Goal: Task Accomplishment & Management: Complete application form

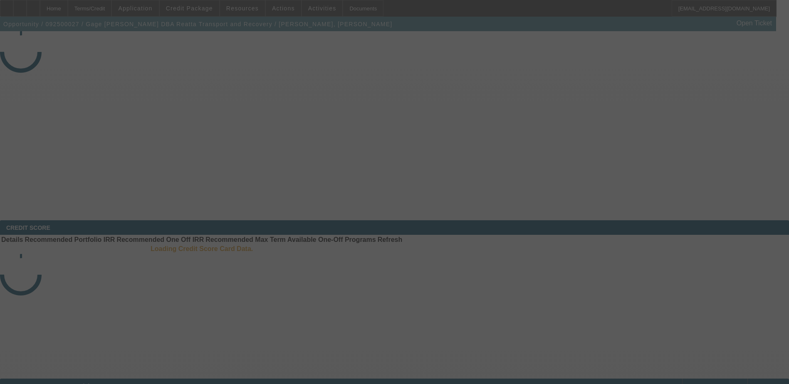
select select "3"
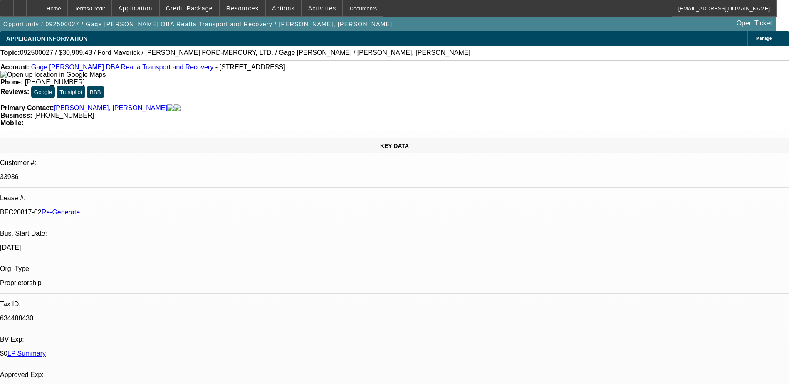
select select "0"
select select "2"
select select "0"
select select "1"
select select "2"
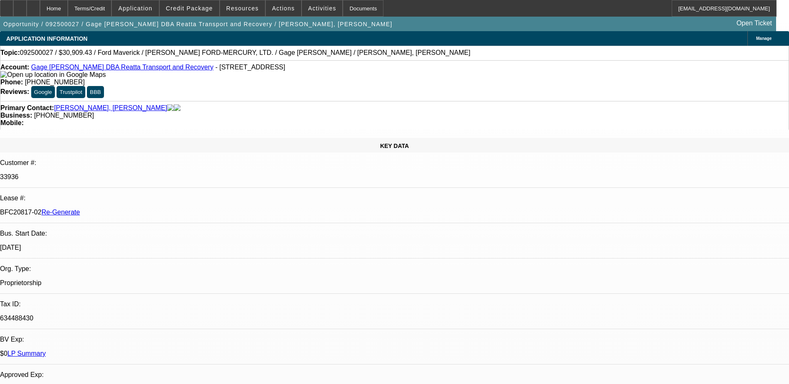
select select "6"
click at [351, 9] on div "Documents" at bounding box center [363, 8] width 41 height 17
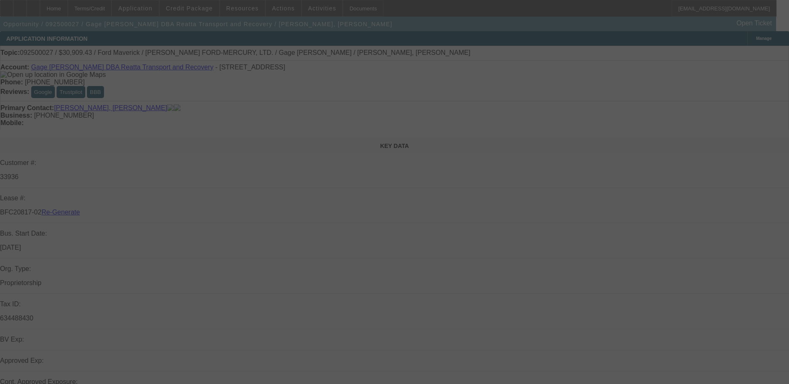
select select "3"
select select "0"
select select "2"
select select "0"
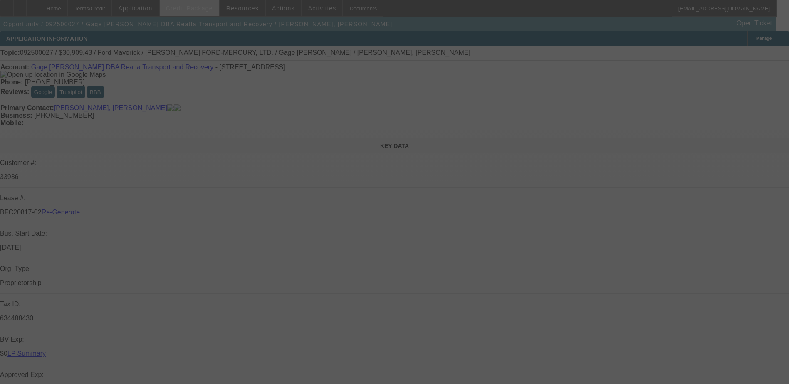
select select "6"
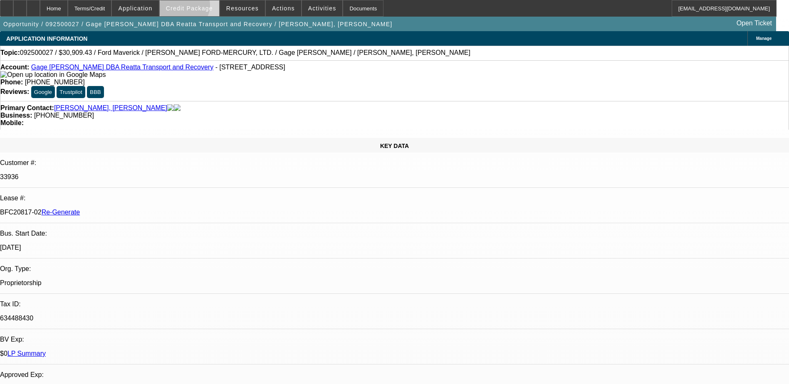
click at [196, 7] on span "Credit Package" at bounding box center [189, 8] width 47 height 7
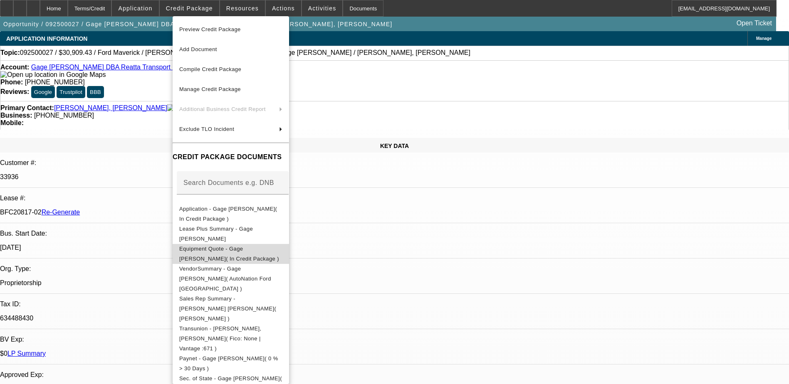
click at [218, 254] on span "Equipment Quote - Gage [PERSON_NAME]( In Credit Package )" at bounding box center [230, 254] width 103 height 20
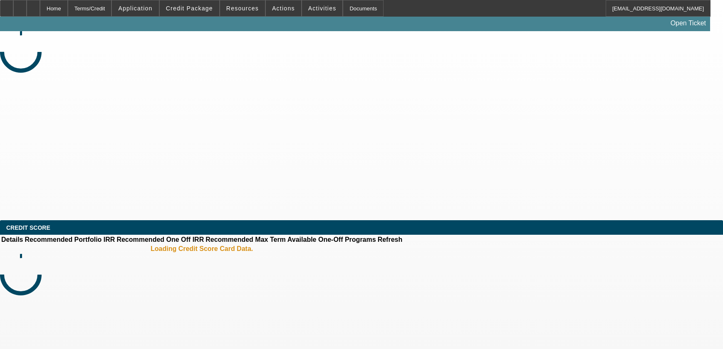
select select "3"
select select "0"
select select "2"
select select "0"
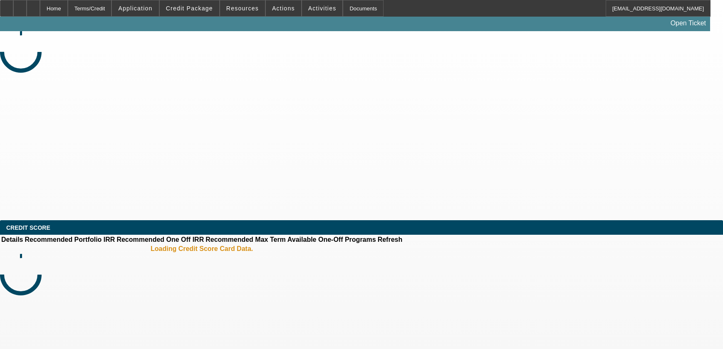
select select "6"
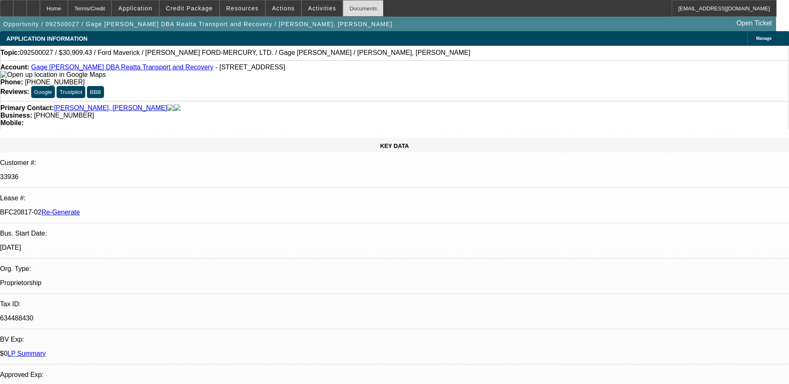
click at [343, 9] on div "Documents" at bounding box center [363, 8] width 41 height 17
click at [106, 173] on p "33936" at bounding box center [394, 176] width 789 height 7
copy p "33936"
drag, startPoint x: 98, startPoint y: 142, endPoint x: 131, endPoint y: 142, distance: 32.4
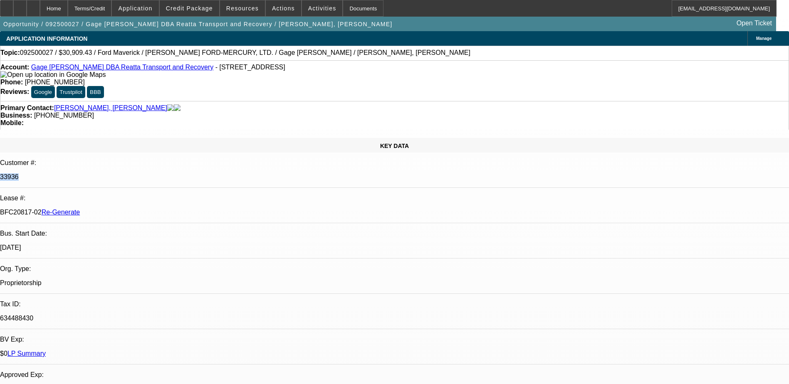
click at [131, 209] on p "BFC20817-02 Re-Generate" at bounding box center [394, 212] width 789 height 7
copy p "BFC20817-02"
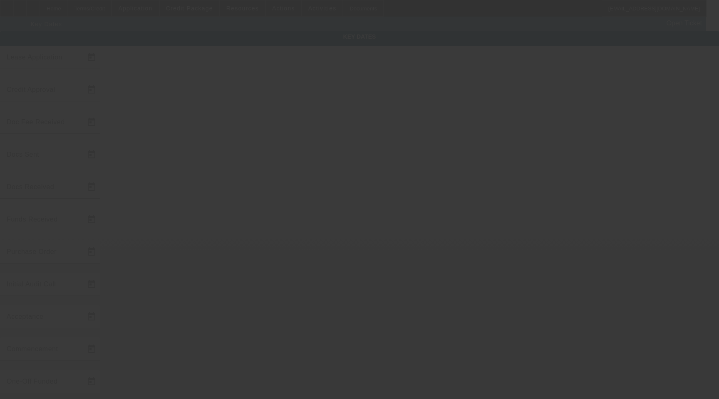
type input "9/2/2025"
type input "9/4/2025"
type input "9/3/2025"
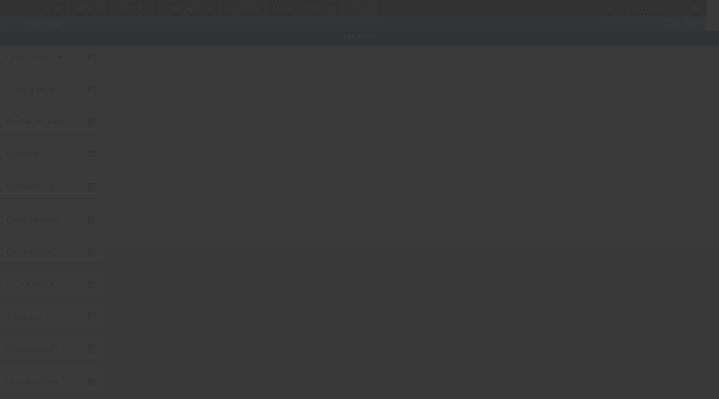
type input "9/4/2025"
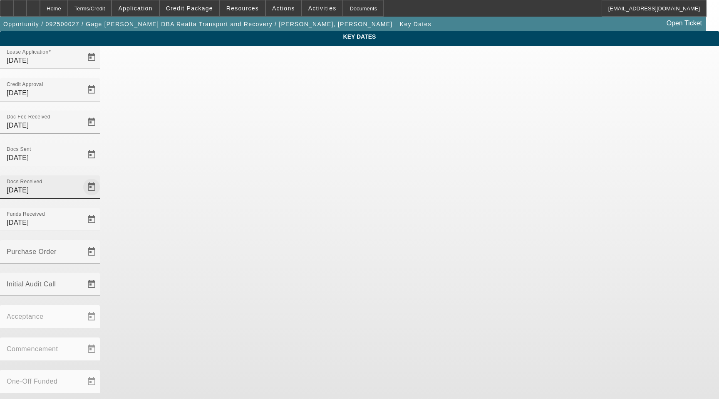
click at [101, 177] on span "Open calendar" at bounding box center [91, 187] width 20 height 20
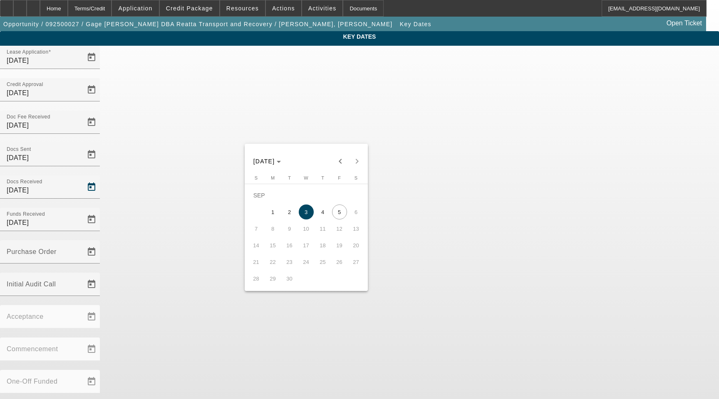
click at [338, 214] on span "5" at bounding box center [339, 212] width 15 height 15
type input "9/5/2025"
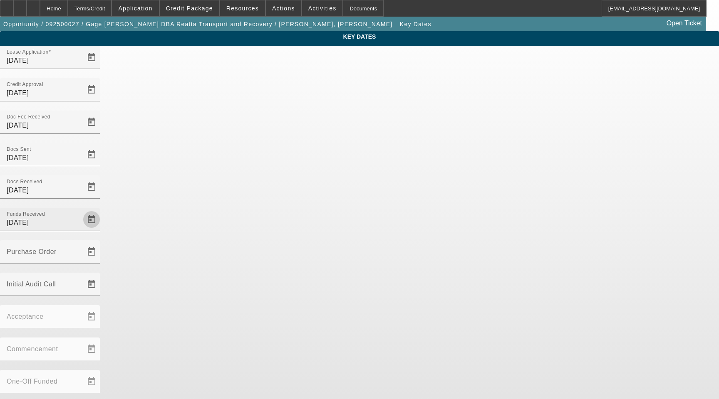
click at [101, 210] on span "Open calendar" at bounding box center [91, 220] width 20 height 20
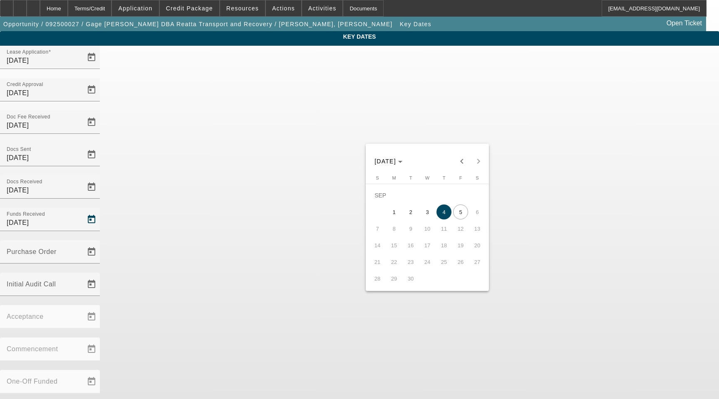
click at [463, 214] on span "5" at bounding box center [460, 212] width 15 height 15
type input "9/5/2025"
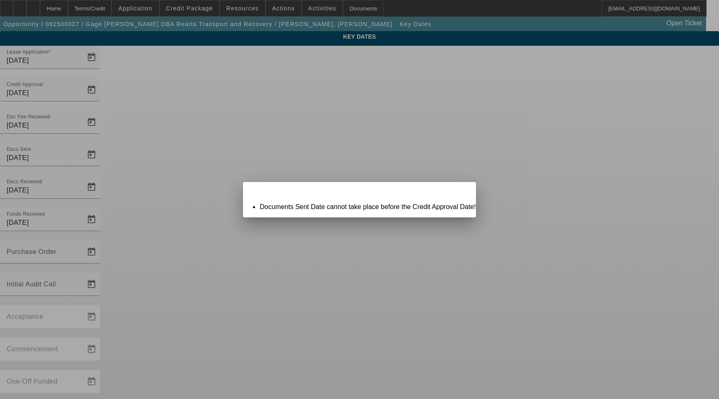
click at [459, 192] on span "Close" at bounding box center [464, 189] width 11 height 5
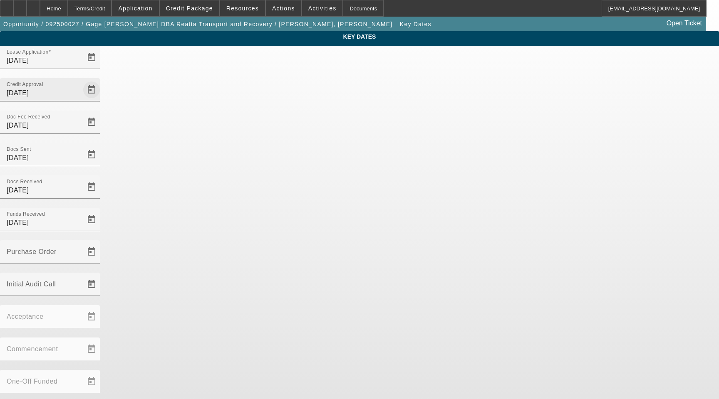
click at [101, 80] on span "Open calendar" at bounding box center [91, 90] width 20 height 20
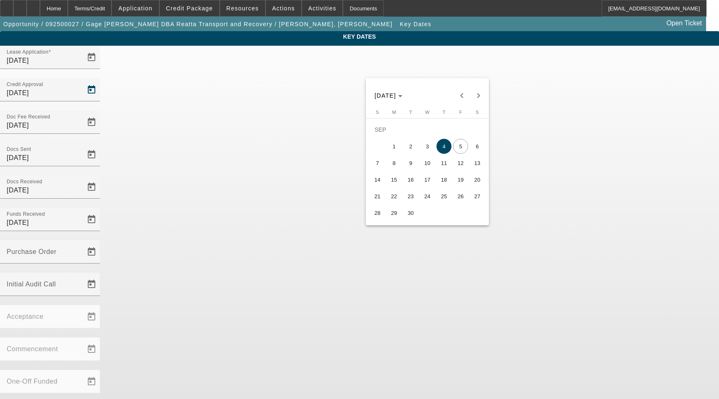
click at [410, 147] on span "2" at bounding box center [410, 146] width 15 height 15
type input "9/2/2025"
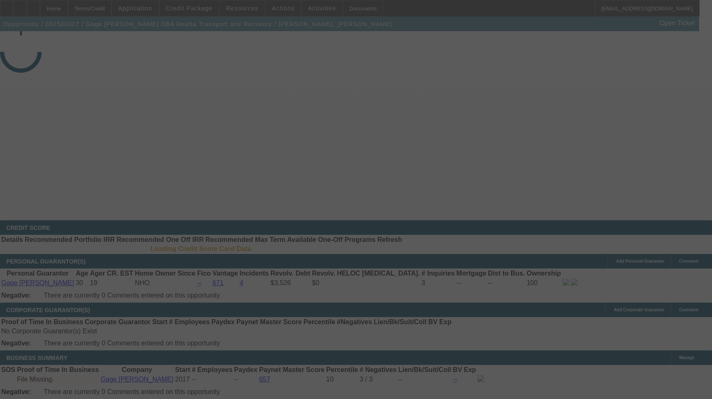
select select "3"
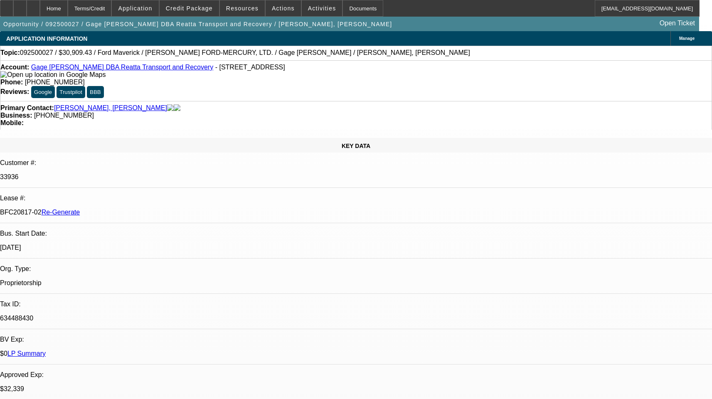
select select "0"
select select "2"
select select "0"
select select "6"
